Goal: Information Seeking & Learning: Learn about a topic

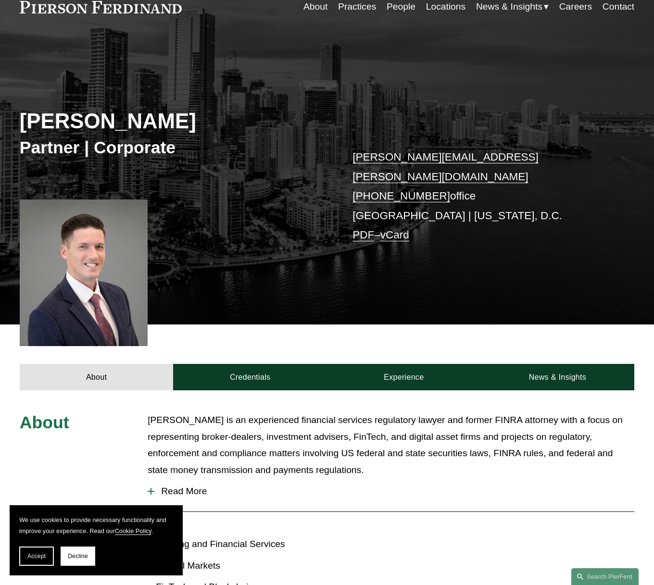
scroll to position [72, 0]
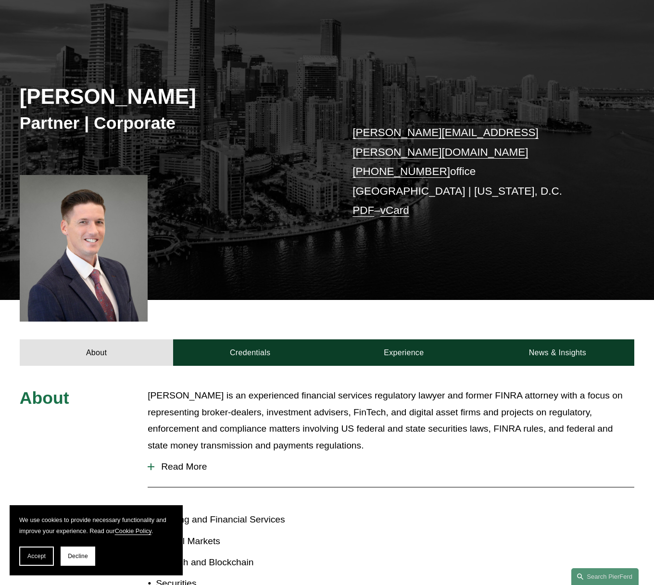
click at [197, 462] on span "Read More" at bounding box center [394, 467] width 480 height 11
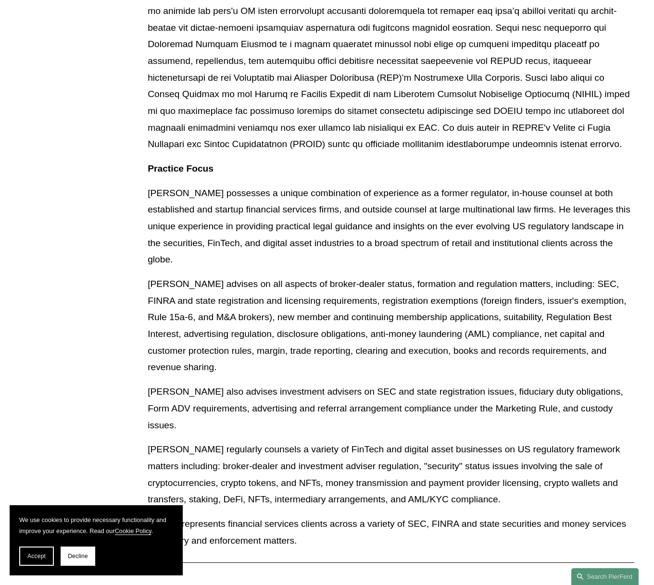
scroll to position [0, 0]
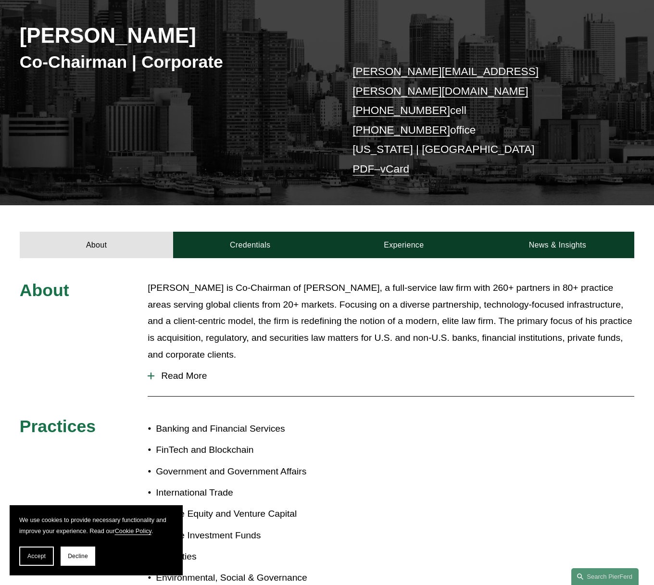
scroll to position [176, 0]
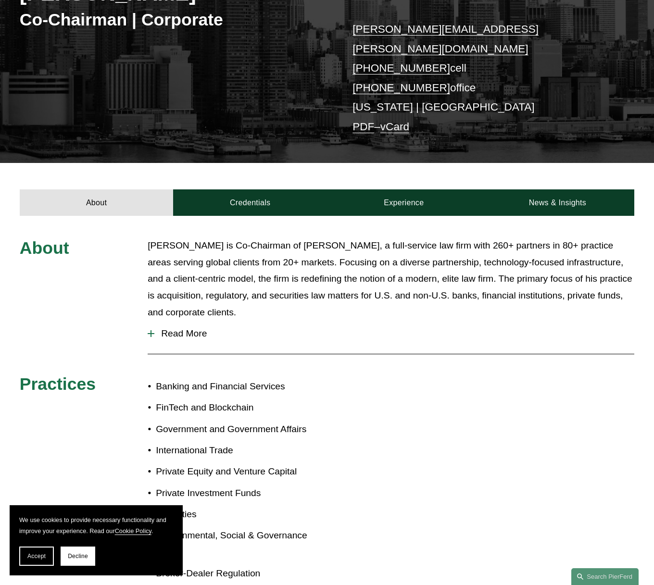
drag, startPoint x: 185, startPoint y: 313, endPoint x: 242, endPoint y: 310, distance: 56.4
click at [185, 329] on span "Read More" at bounding box center [394, 334] width 480 height 11
